Goal: Transaction & Acquisition: Obtain resource

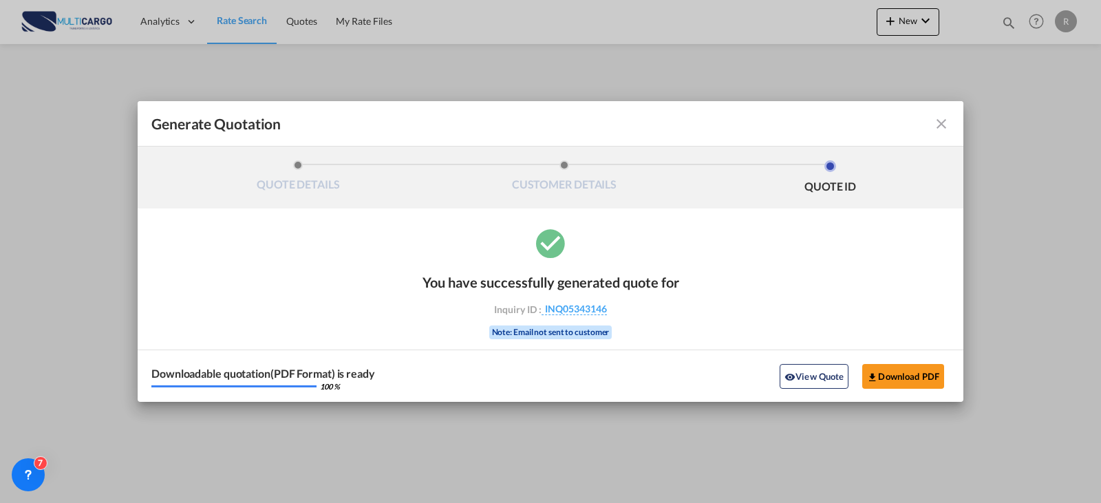
click at [945, 128] on md-icon "icon-close fg-AAA8AD cursor m-0" at bounding box center [941, 124] width 17 height 17
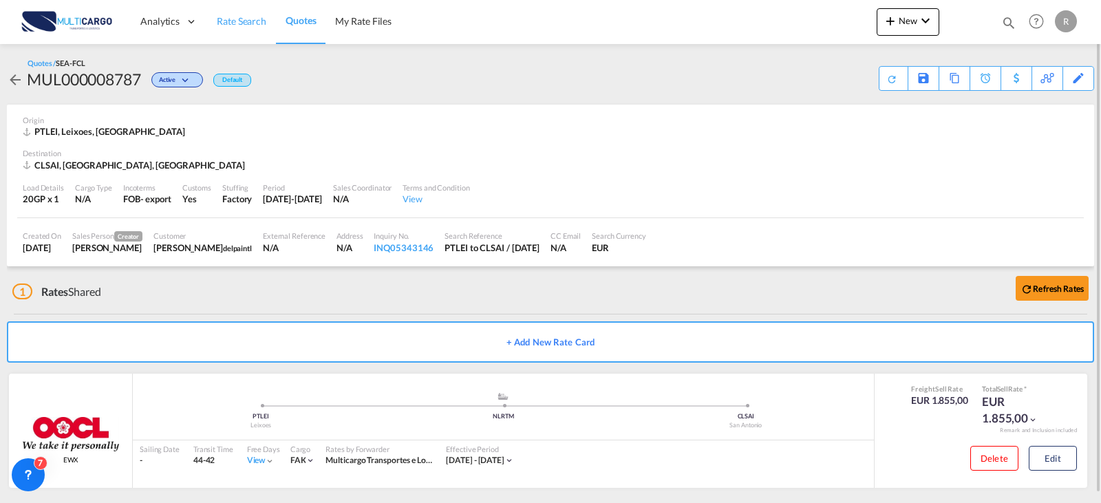
click at [250, 28] on span "Rate Search" at bounding box center [242, 21] width 50 height 14
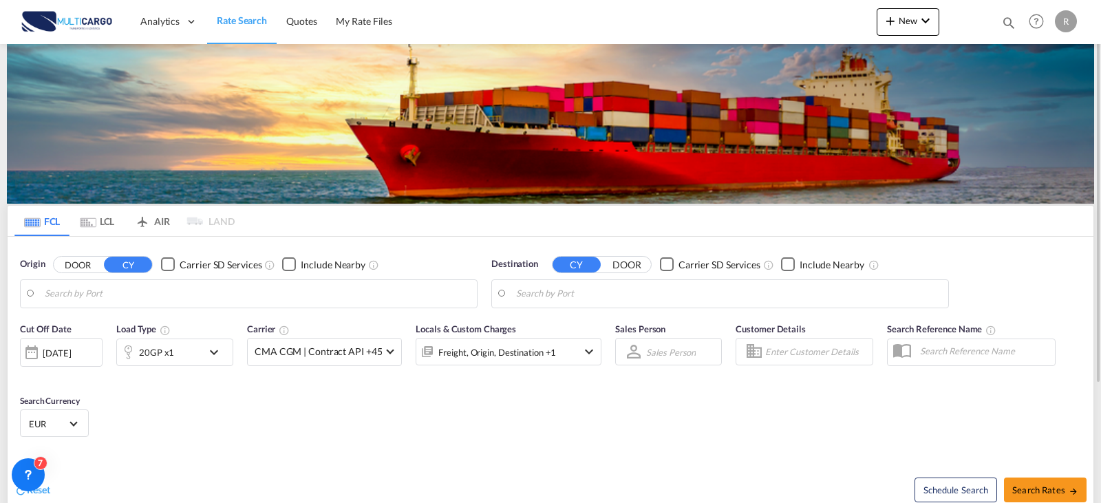
type input "Leixoes, PTLEI"
type input "San Antonio, CLSAI"
click at [120, 296] on input "Leixoes, PTLEI" at bounding box center [257, 294] width 425 height 21
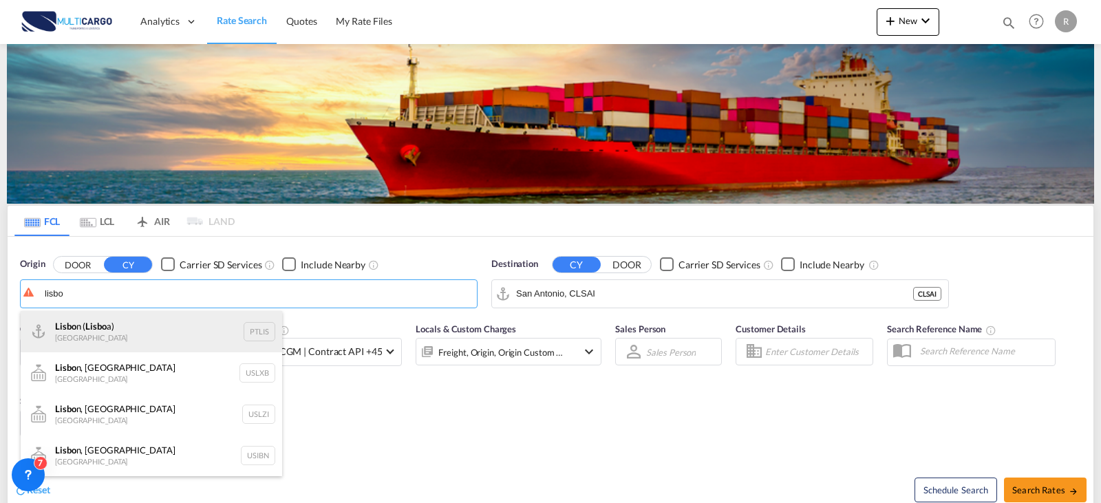
click at [134, 339] on div "Lisbo n ( Lisbo a) Portugal PTLIS" at bounding box center [151, 331] width 261 height 41
type input "[GEOGRAPHIC_DATA] ([GEOGRAPHIC_DATA]), PTLIS"
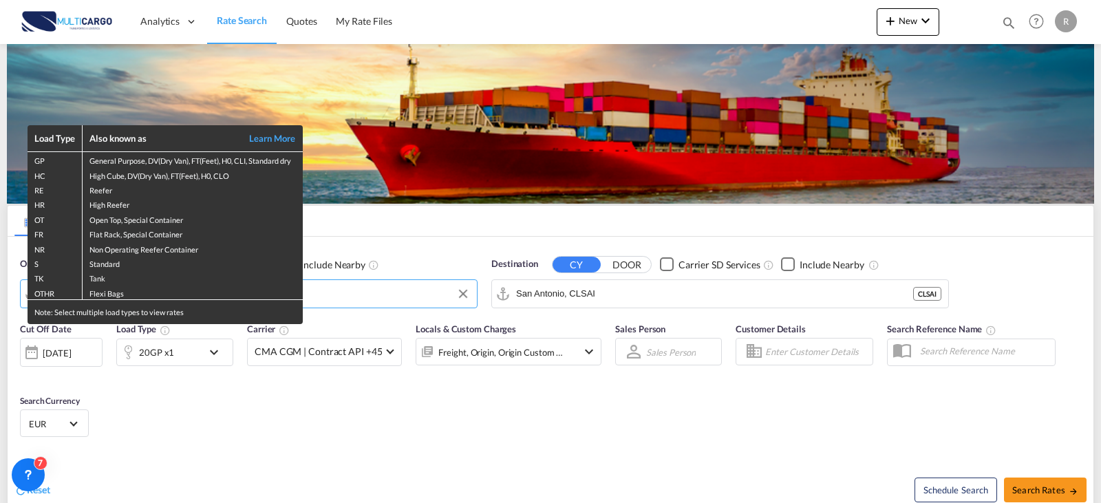
click at [599, 303] on div "Load Type Also known as Learn More GP General Purpose, DV(Dry Van), FT(Feet), H…" at bounding box center [550, 251] width 1101 height 503
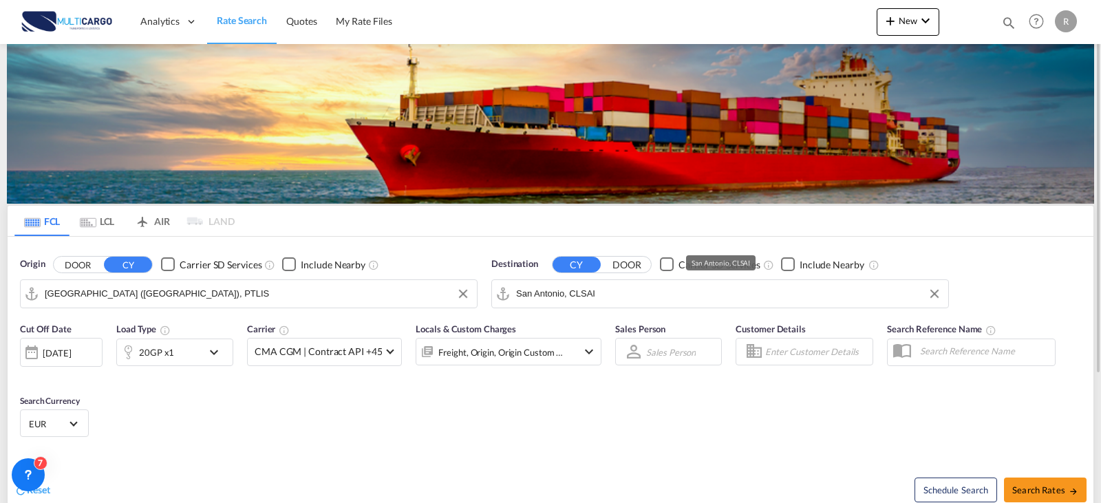
click at [605, 295] on input "San Antonio, CLSAI" at bounding box center [728, 294] width 425 height 21
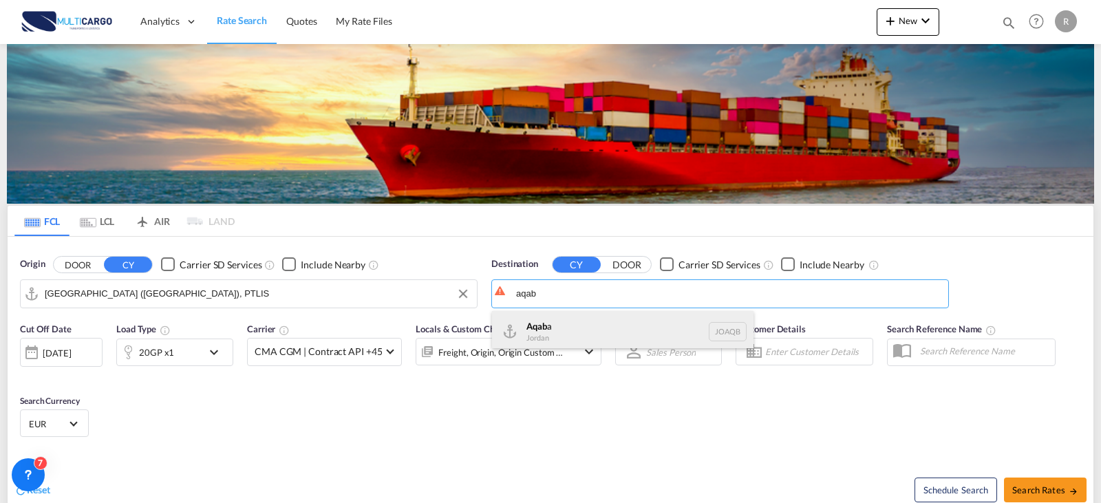
click at [548, 330] on div "Aqab a Jordan JOAQB" at bounding box center [622, 331] width 261 height 41
type input "Aqaba, JOAQB"
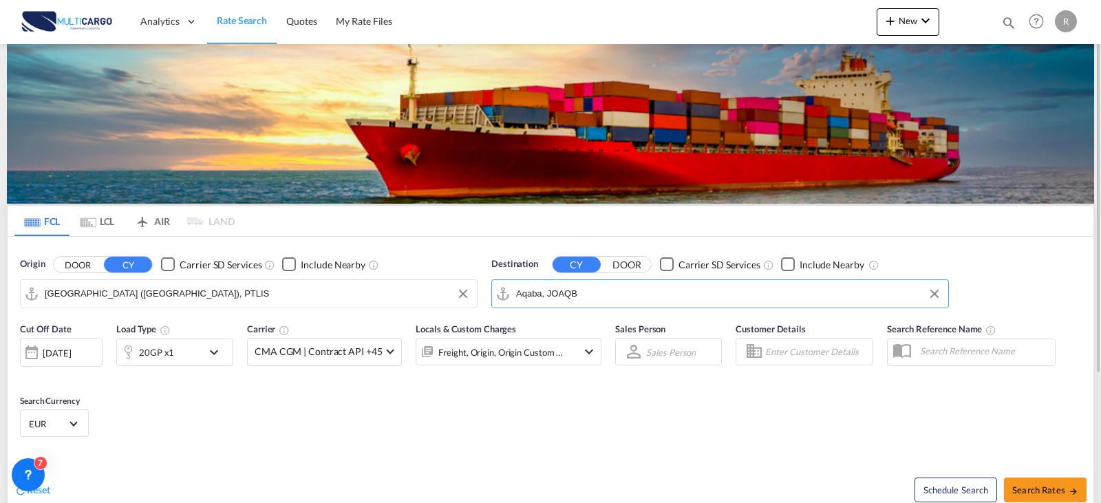
click at [220, 349] on md-icon "icon-chevron-down" at bounding box center [217, 352] width 23 height 17
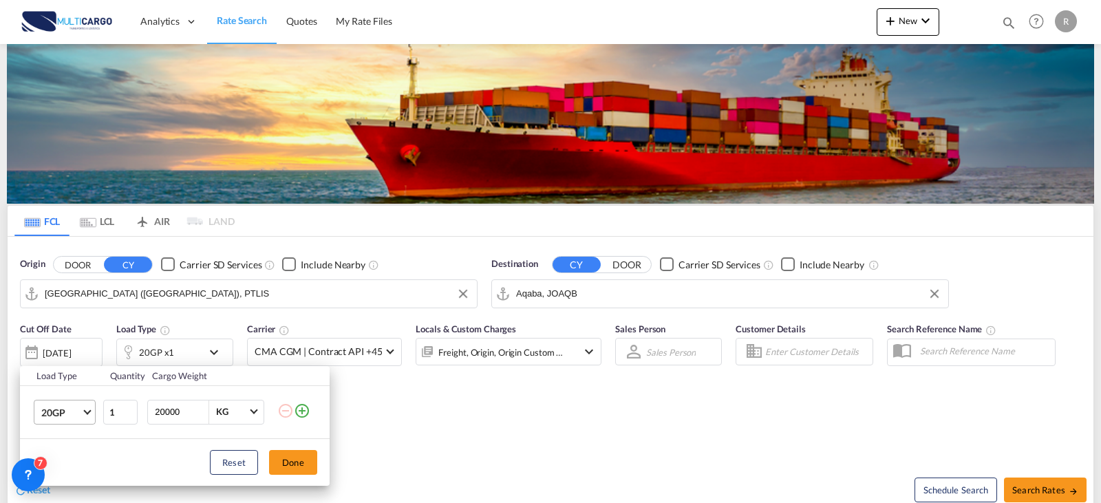
click at [83, 411] on md-select-value "20GP" at bounding box center [67, 411] width 55 height 23
click at [73, 402] on md-option "40HC" at bounding box center [77, 403] width 94 height 33
click at [286, 468] on button "Done" at bounding box center [293, 462] width 48 height 25
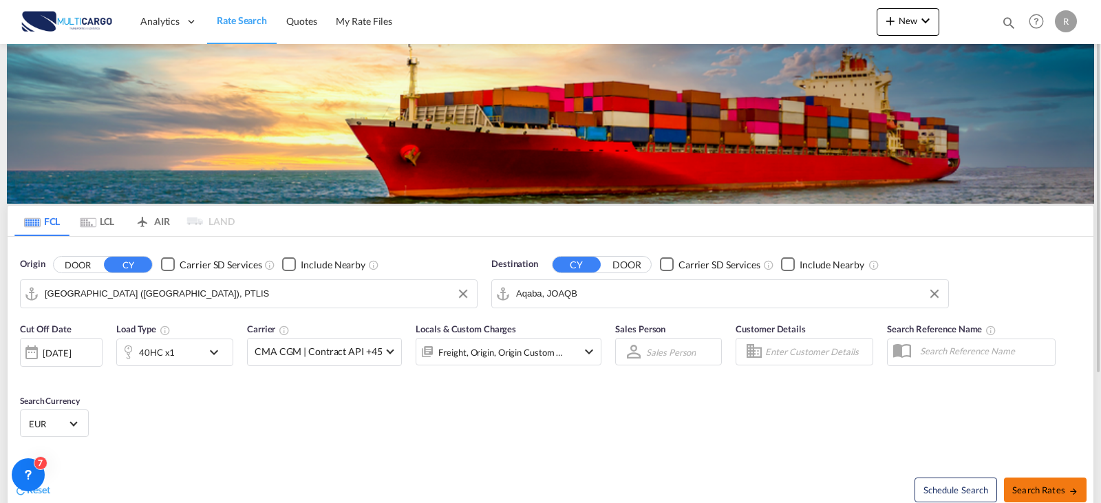
click at [1046, 482] on button "Search Rates" at bounding box center [1045, 490] width 83 height 25
type input "PTLIS to JOAQB / [DATE]"
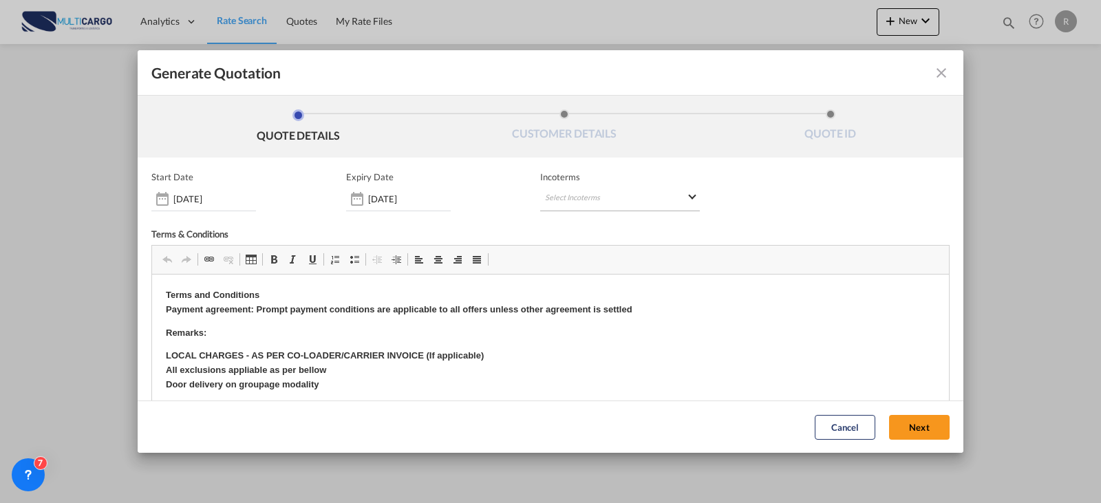
click at [578, 202] on md-select "Select Incoterms EXW - import Ex Works FAS - export Free Alongside Ship DAP - i…" at bounding box center [620, 198] width 160 height 25
click at [416, 205] on md-backdrop at bounding box center [550, 251] width 1101 height 503
click at [416, 200] on input "[DATE]" at bounding box center [409, 198] width 83 height 11
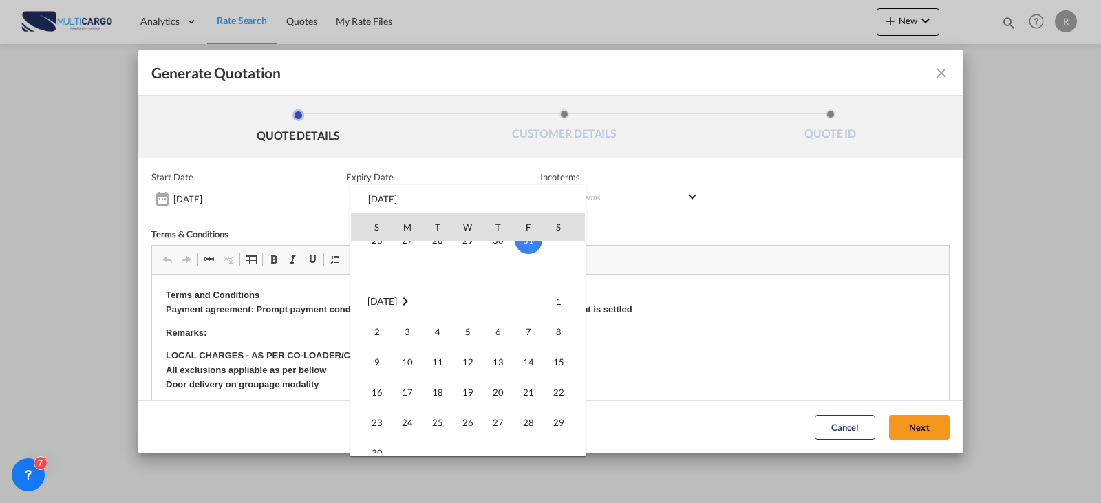
scroll to position [206, 0]
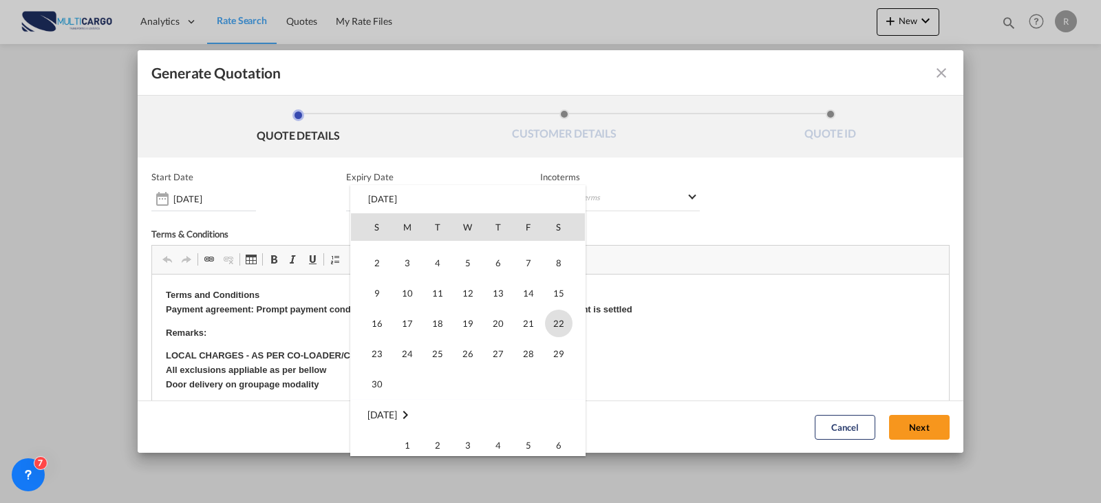
click at [559, 328] on span "22" at bounding box center [559, 324] width 28 height 28
type input "[DATE]"
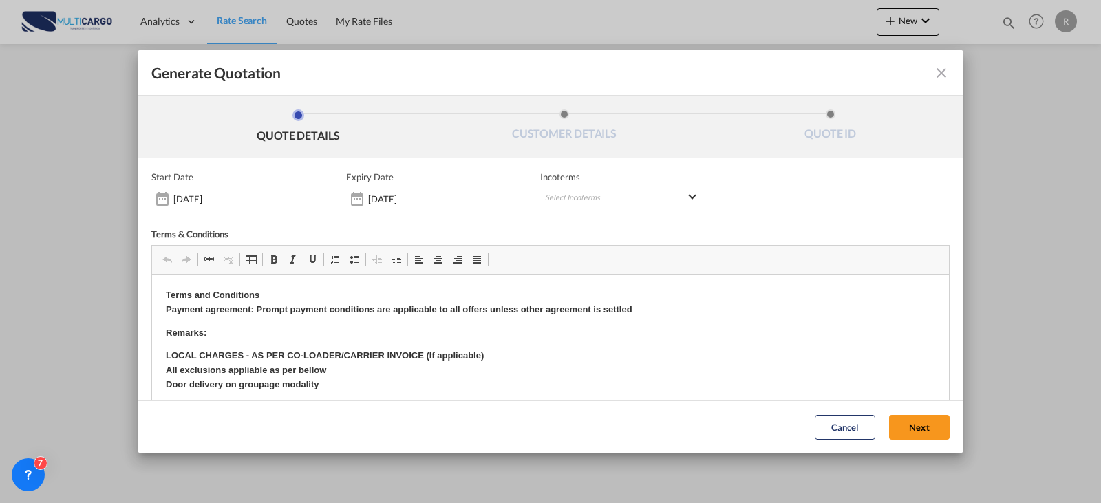
click at [661, 200] on md-select "Select Incoterms" at bounding box center [620, 198] width 160 height 25
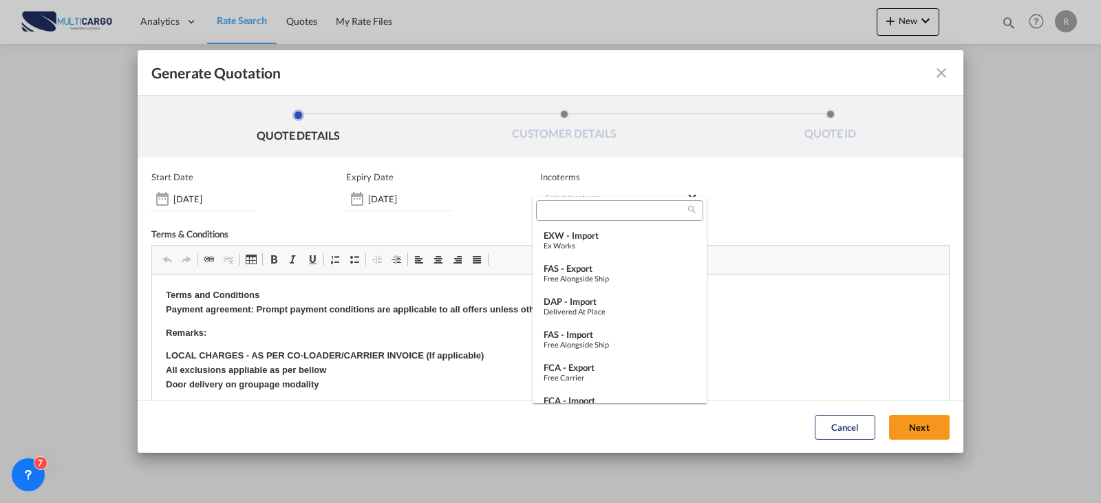
type md-option "[object Object]"
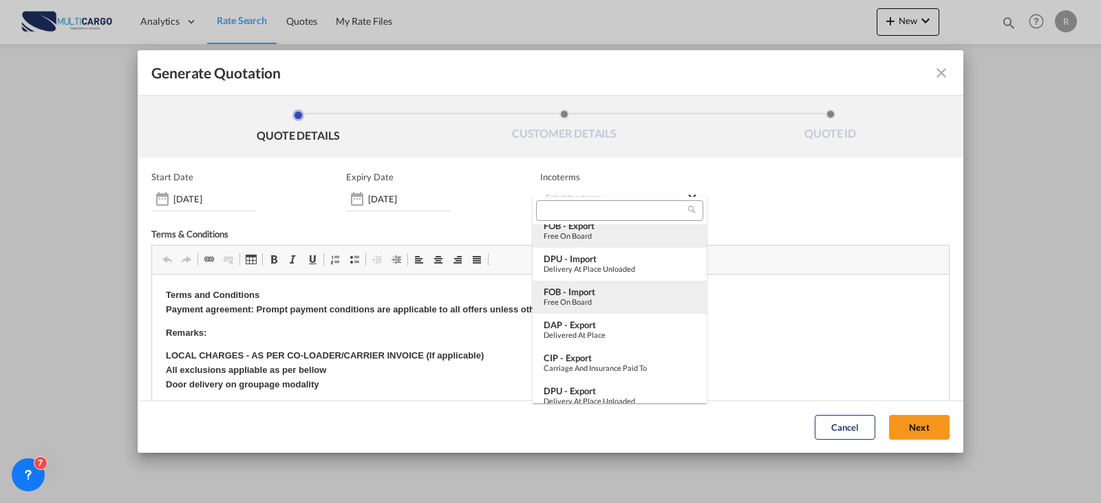
scroll to position [139, 0]
click at [600, 296] on div "FOB - export" at bounding box center [620, 294] width 152 height 11
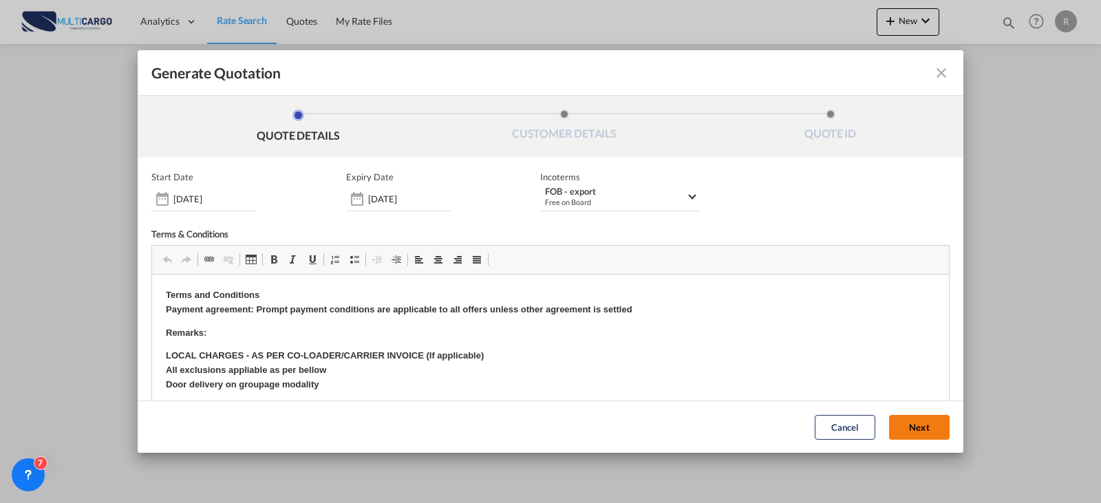
click at [898, 417] on button "Next" at bounding box center [919, 427] width 61 height 25
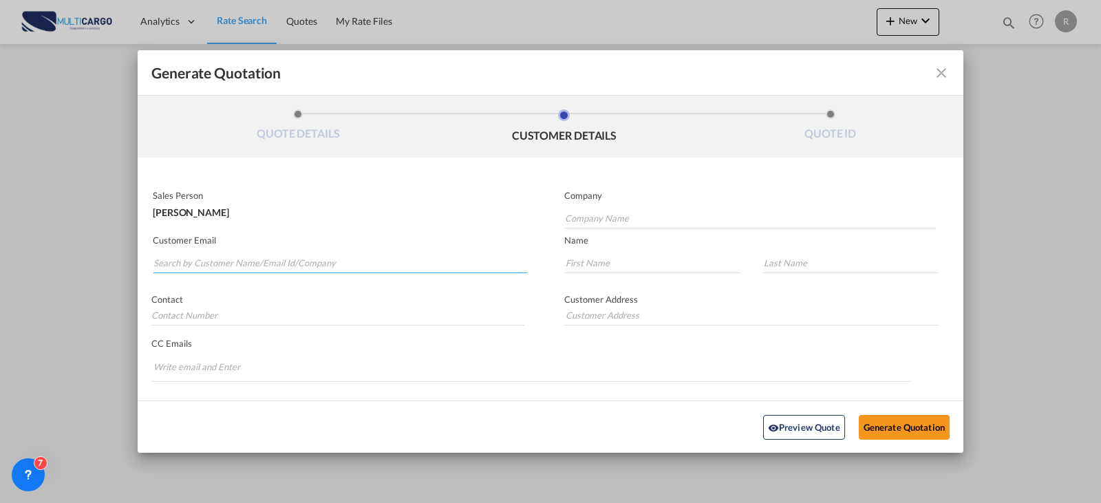
click at [438, 255] on input "Search by Customer Name/Email Id/Company" at bounding box center [340, 263] width 374 height 21
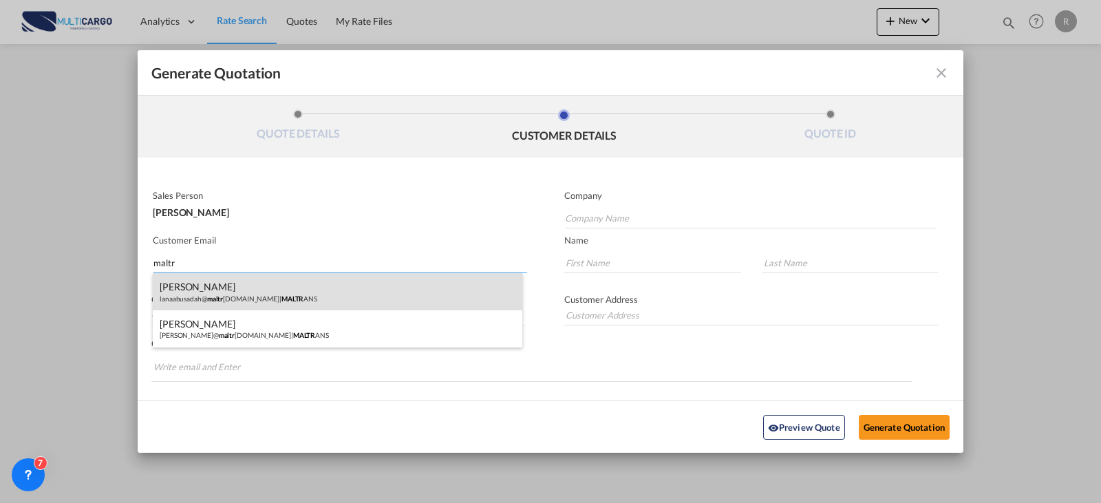
type input "maltr"
click at [291, 286] on div "[PERSON_NAME]@ maltr [DOMAIN_NAME] | MALTR ANS" at bounding box center [338, 291] width 370 height 37
type input "MALTRANS"
type input "[EMAIL_ADDRESS][DOMAIN_NAME]"
type input "[PERSON_NAME]"
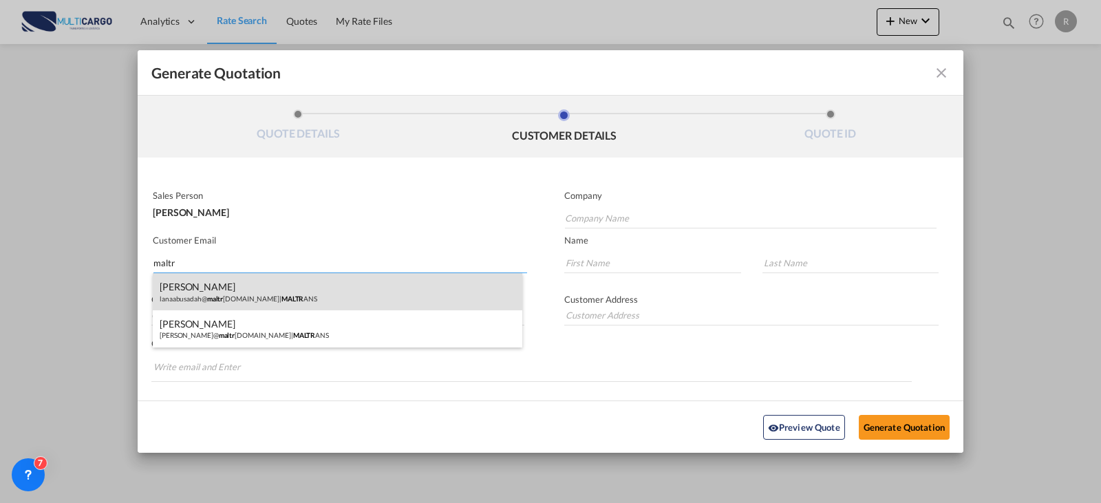
type input "Abu"
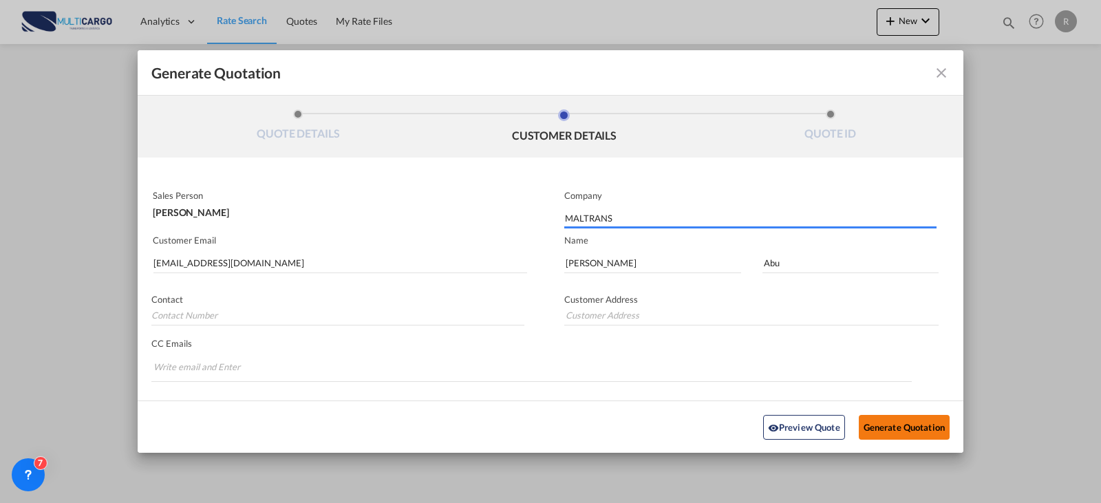
click at [877, 434] on button "Generate Quotation" at bounding box center [904, 426] width 91 height 25
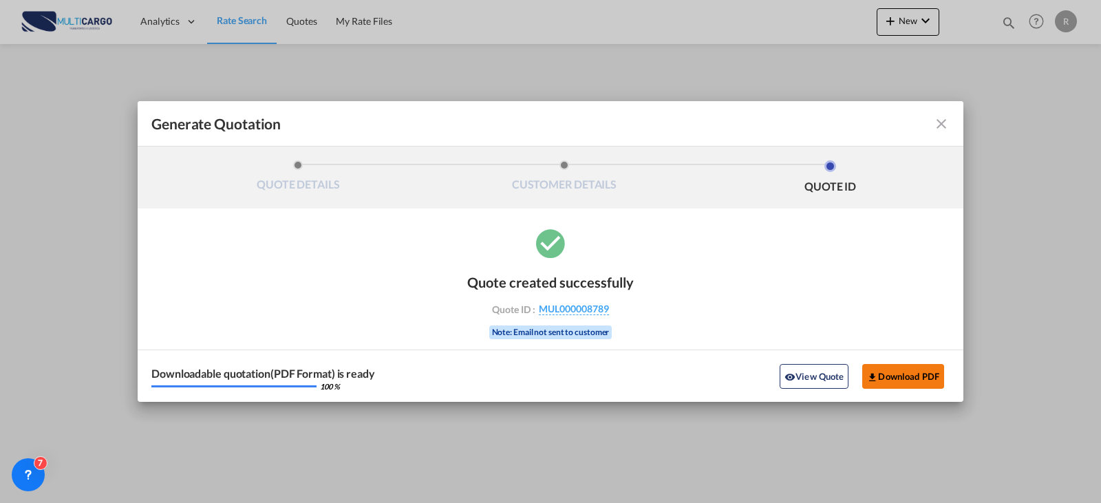
click at [934, 378] on button "Download PDF" at bounding box center [903, 376] width 82 height 25
